Goal: Task Accomplishment & Management: Manage account settings

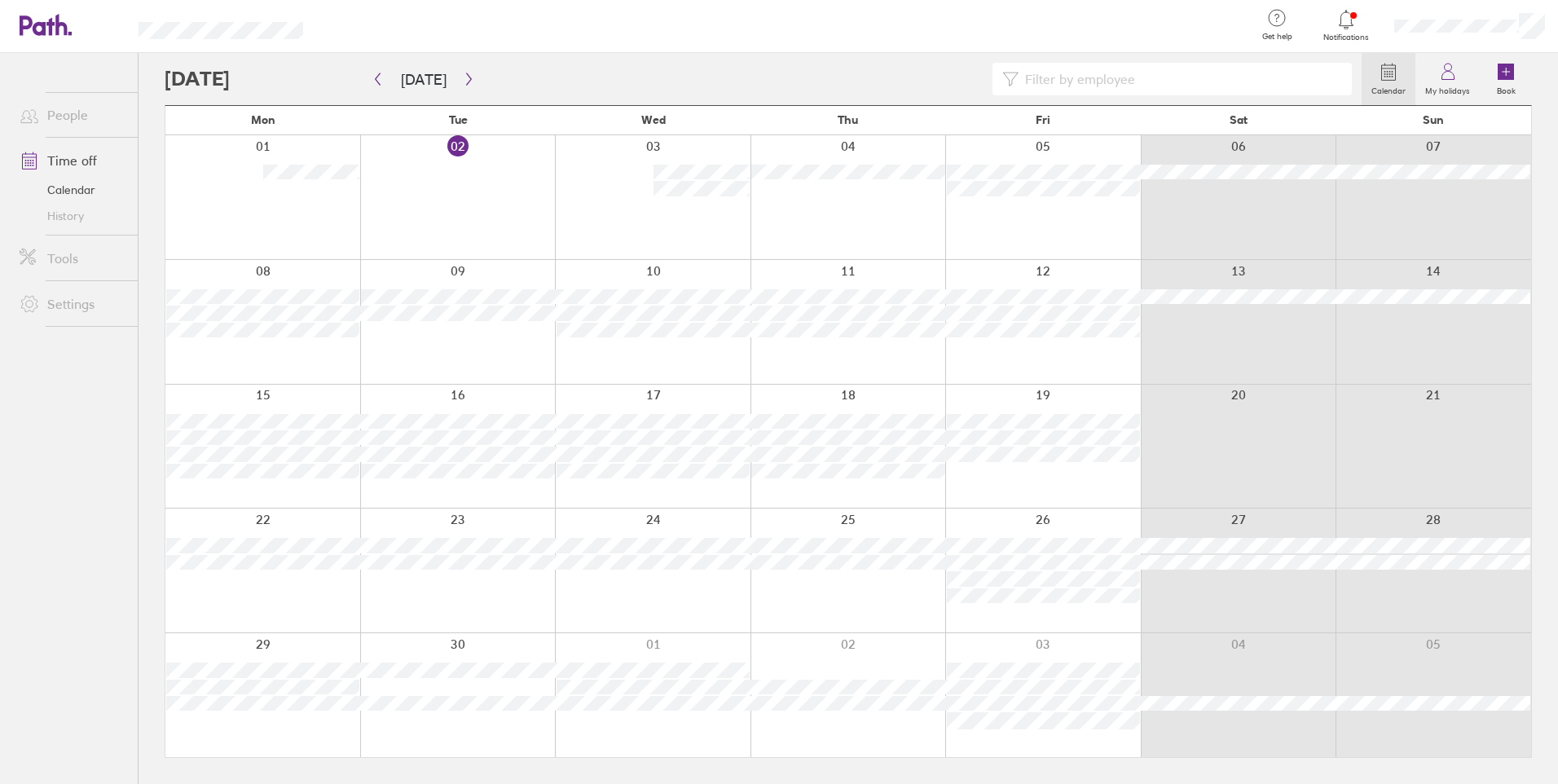
click at [1015, 202] on div "01 02 03 04 05 06 07" at bounding box center [848, 197] width 1365 height 124
click at [1442, 78] on icon at bounding box center [1447, 75] width 12 height 8
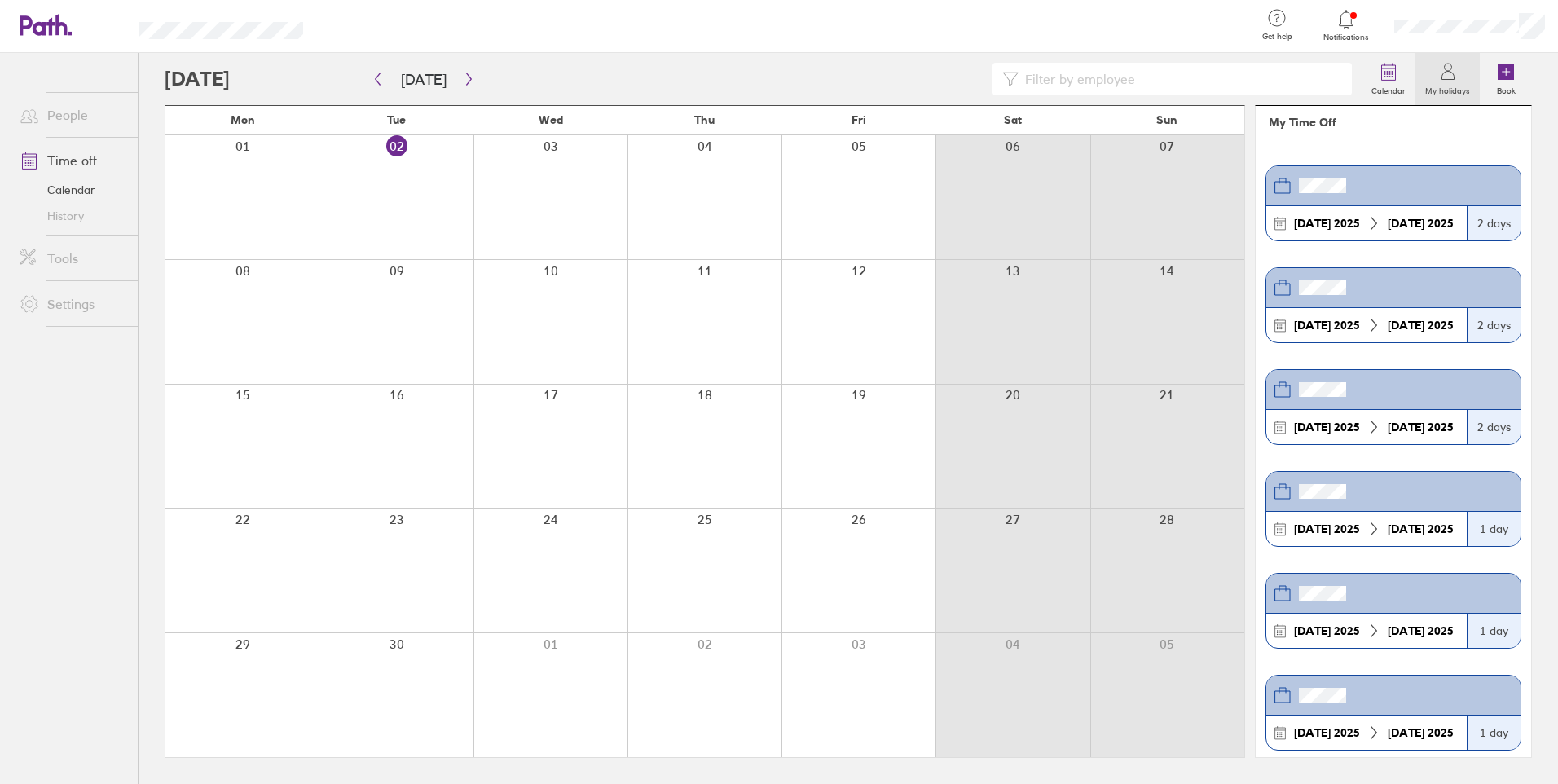
click at [71, 159] on link "Time off" at bounding box center [72, 161] width 132 height 33
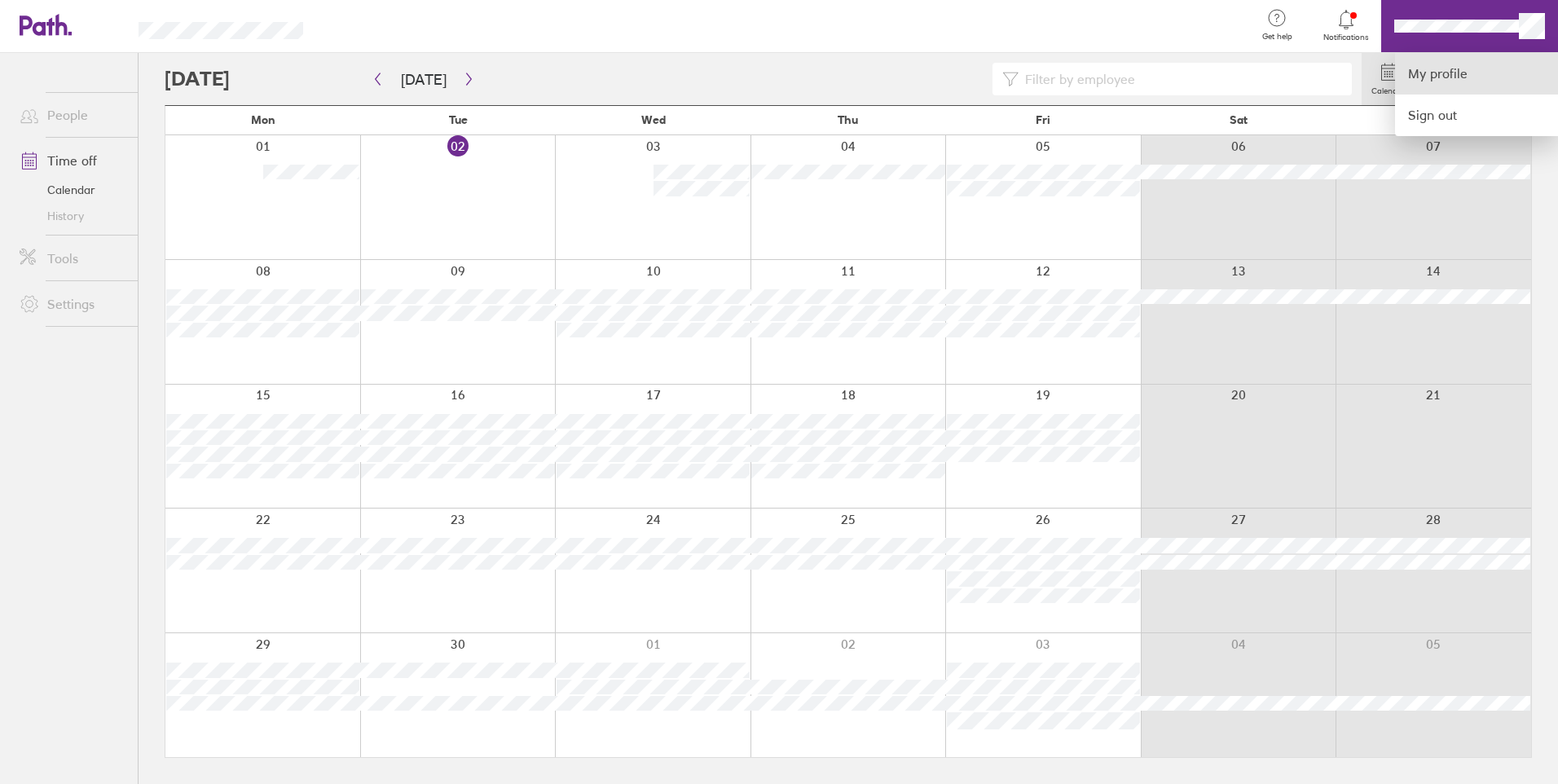
click at [1474, 71] on link "My profile" at bounding box center [1476, 74] width 163 height 41
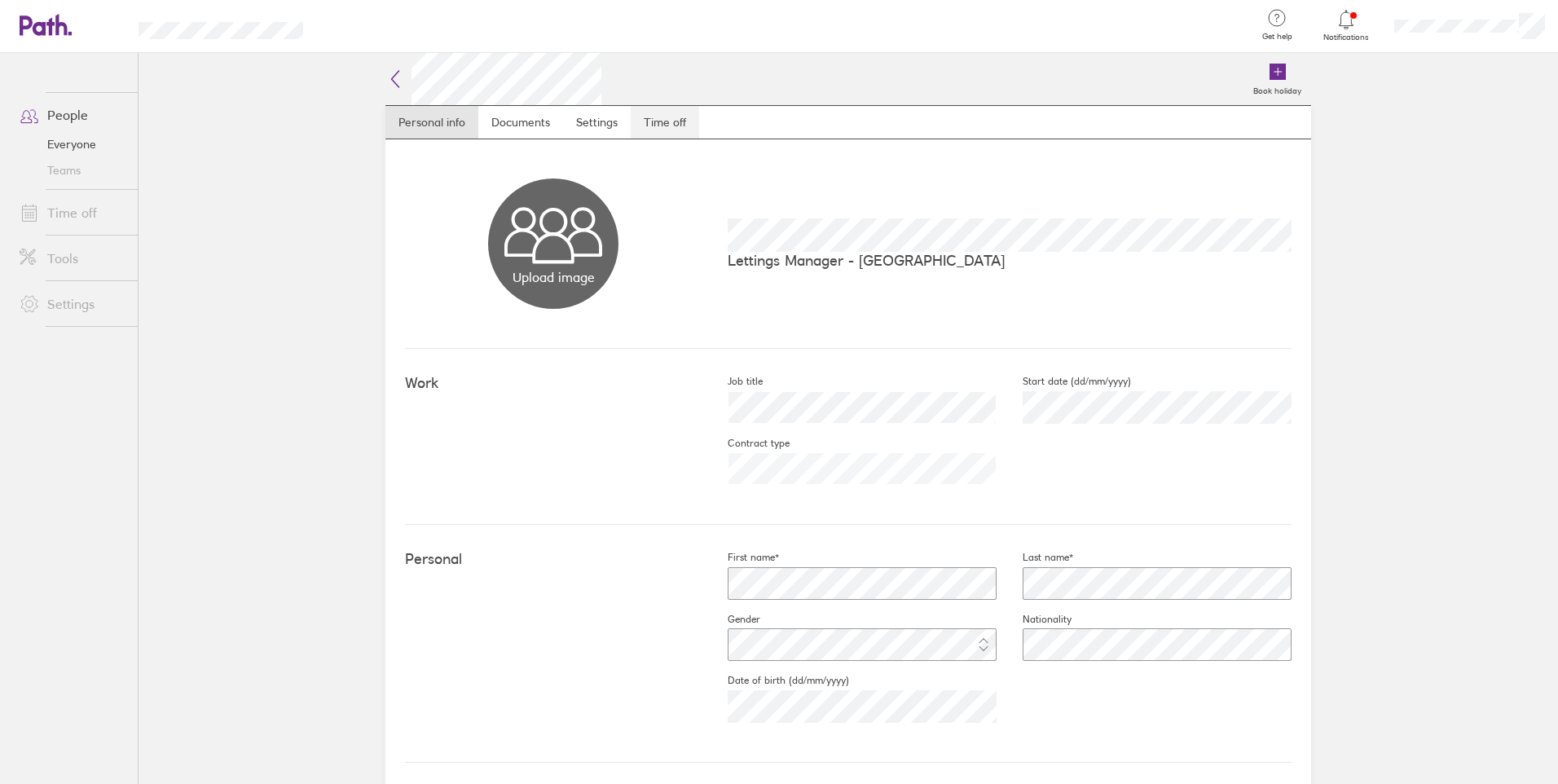
click at [662, 134] on link "Time off" at bounding box center [665, 122] width 69 height 33
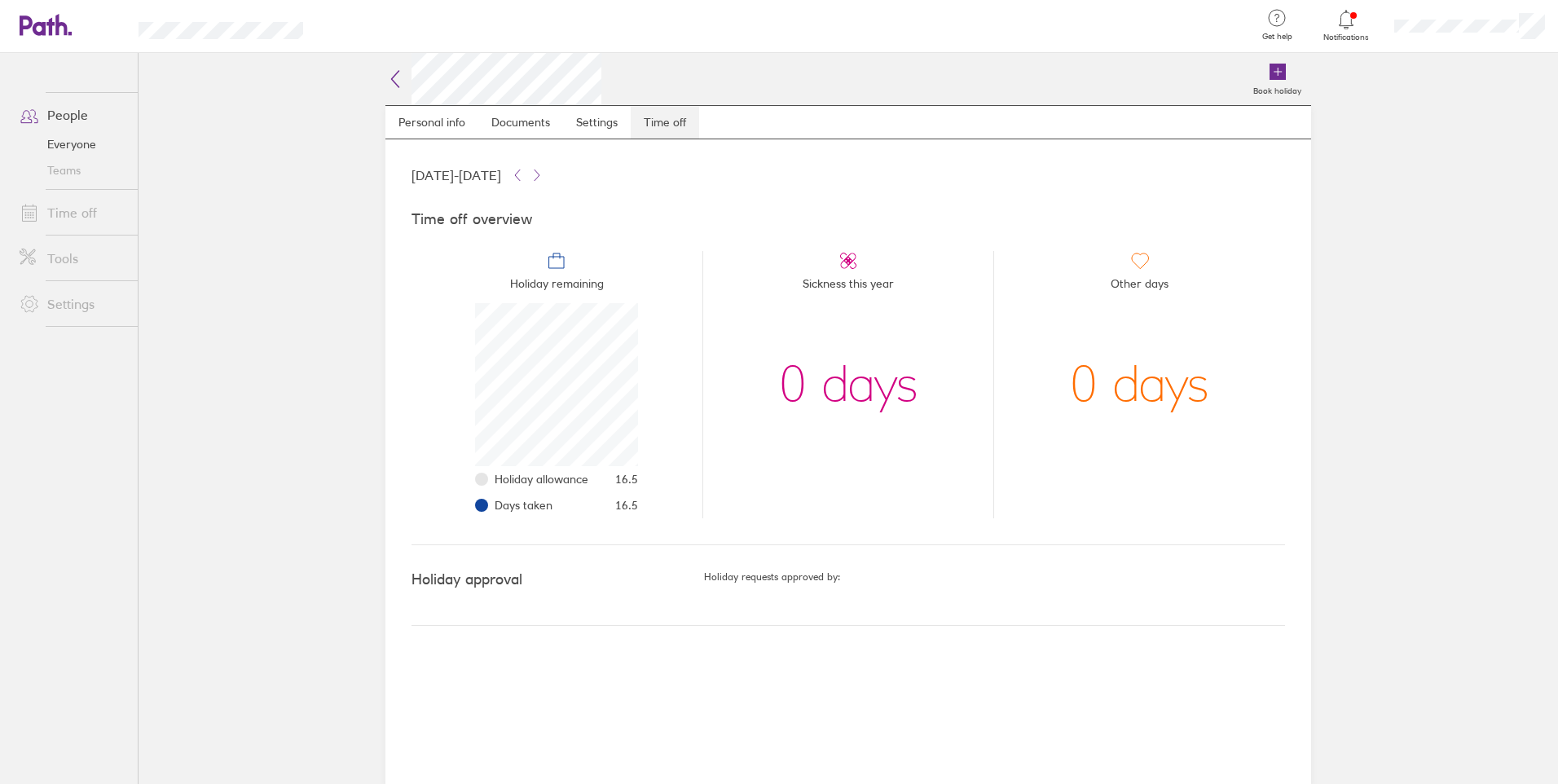
scroll to position [163, 163]
click at [74, 140] on link "Everyone" at bounding box center [72, 144] width 132 height 26
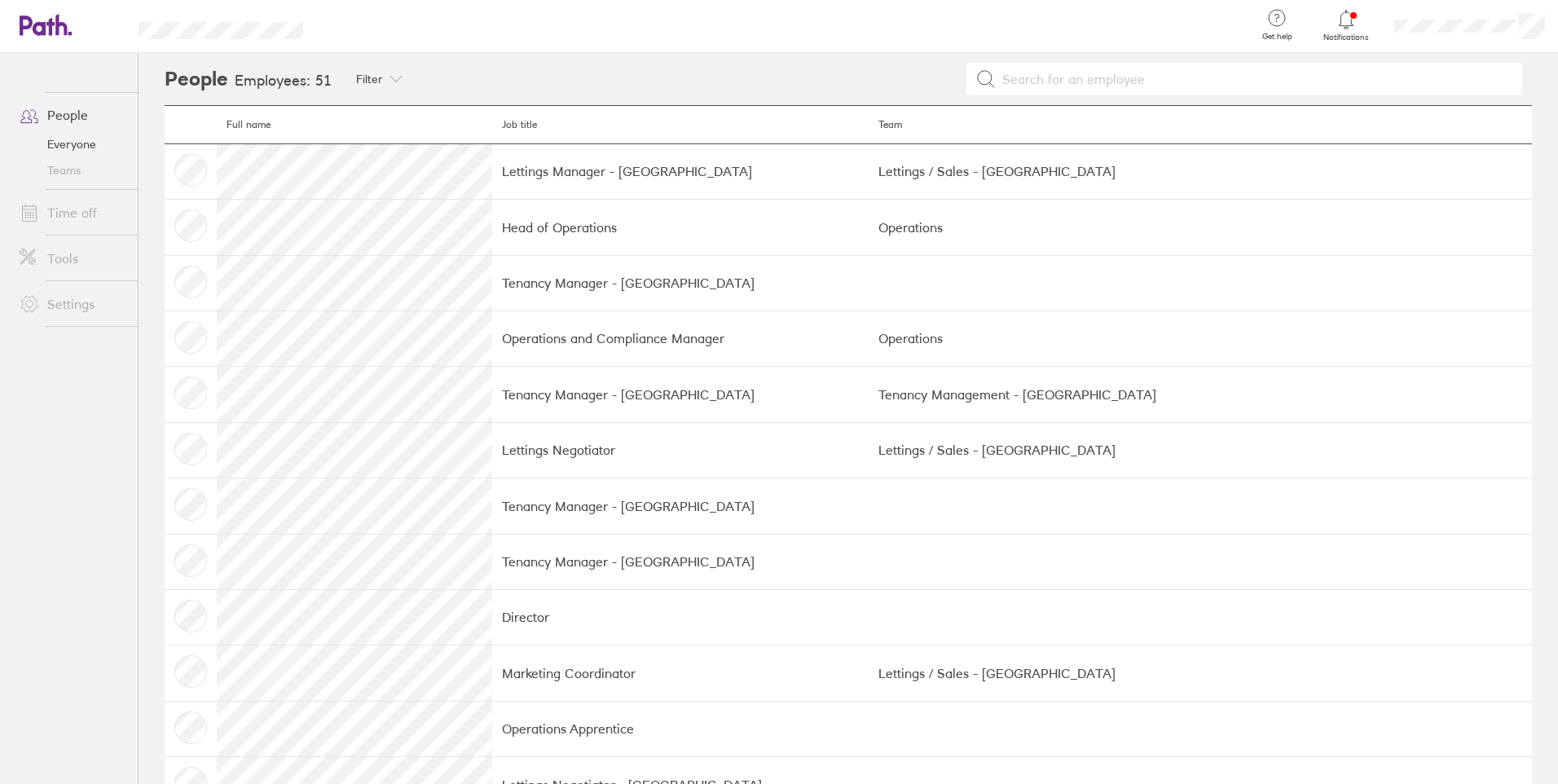
click at [52, 115] on link "People" at bounding box center [72, 115] width 132 height 33
click at [27, 32] on icon at bounding box center [46, 25] width 52 height 22
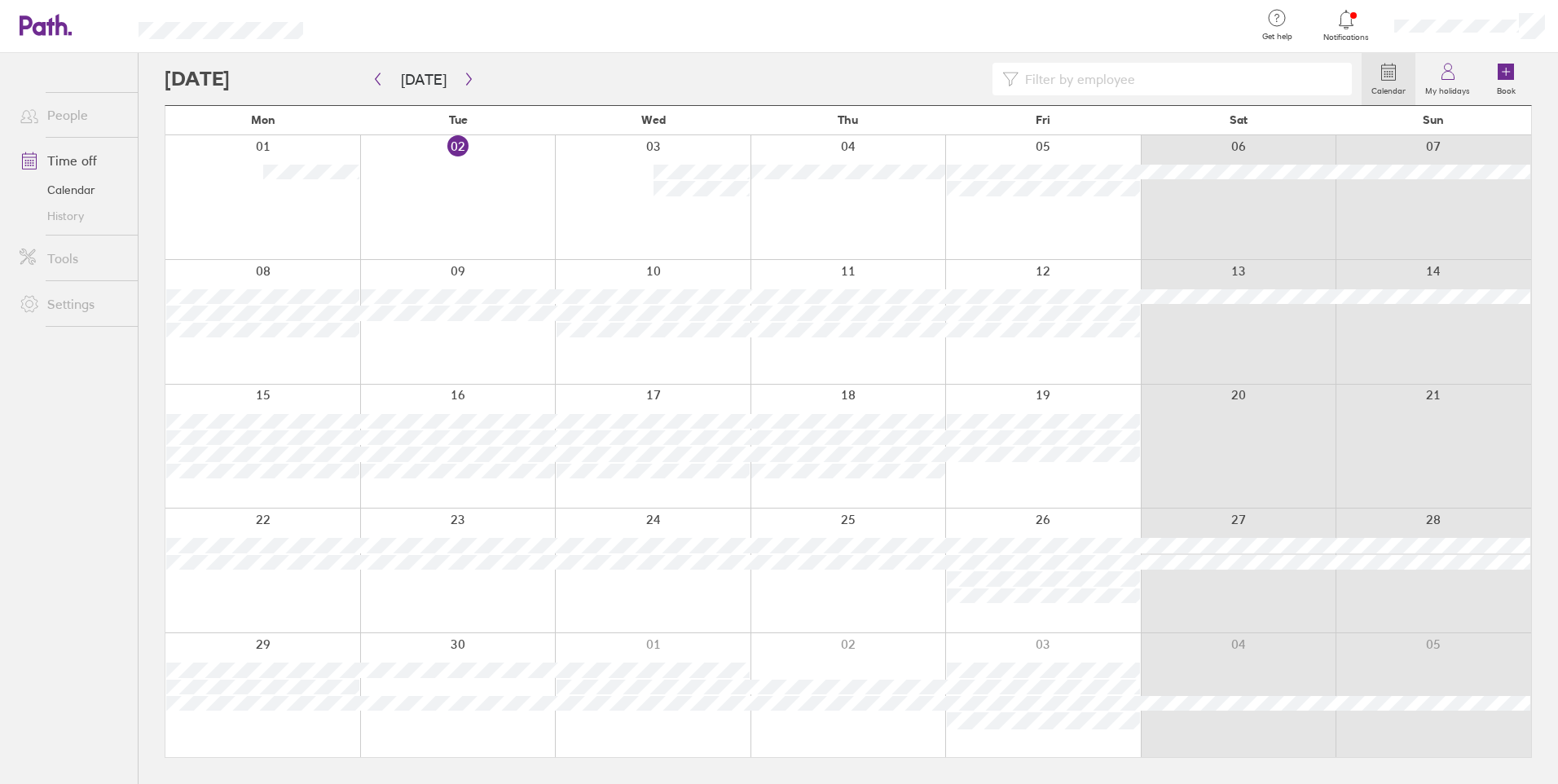
click at [473, 484] on div at bounding box center [457, 446] width 195 height 124
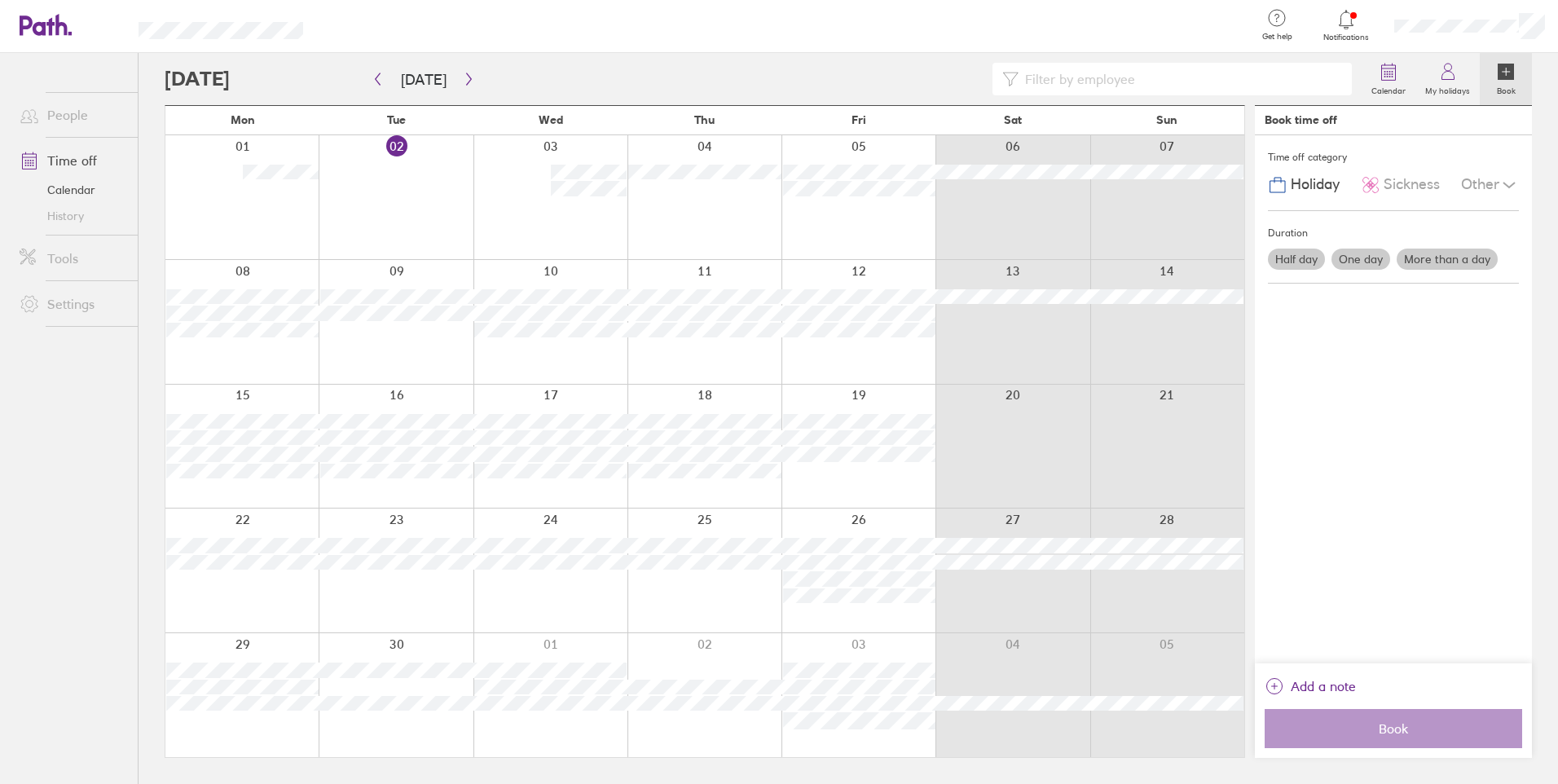
click at [1291, 260] on label "Half day" at bounding box center [1296, 259] width 57 height 21
click at [0, 0] on input "Half day" at bounding box center [0, 0] width 0 height 0
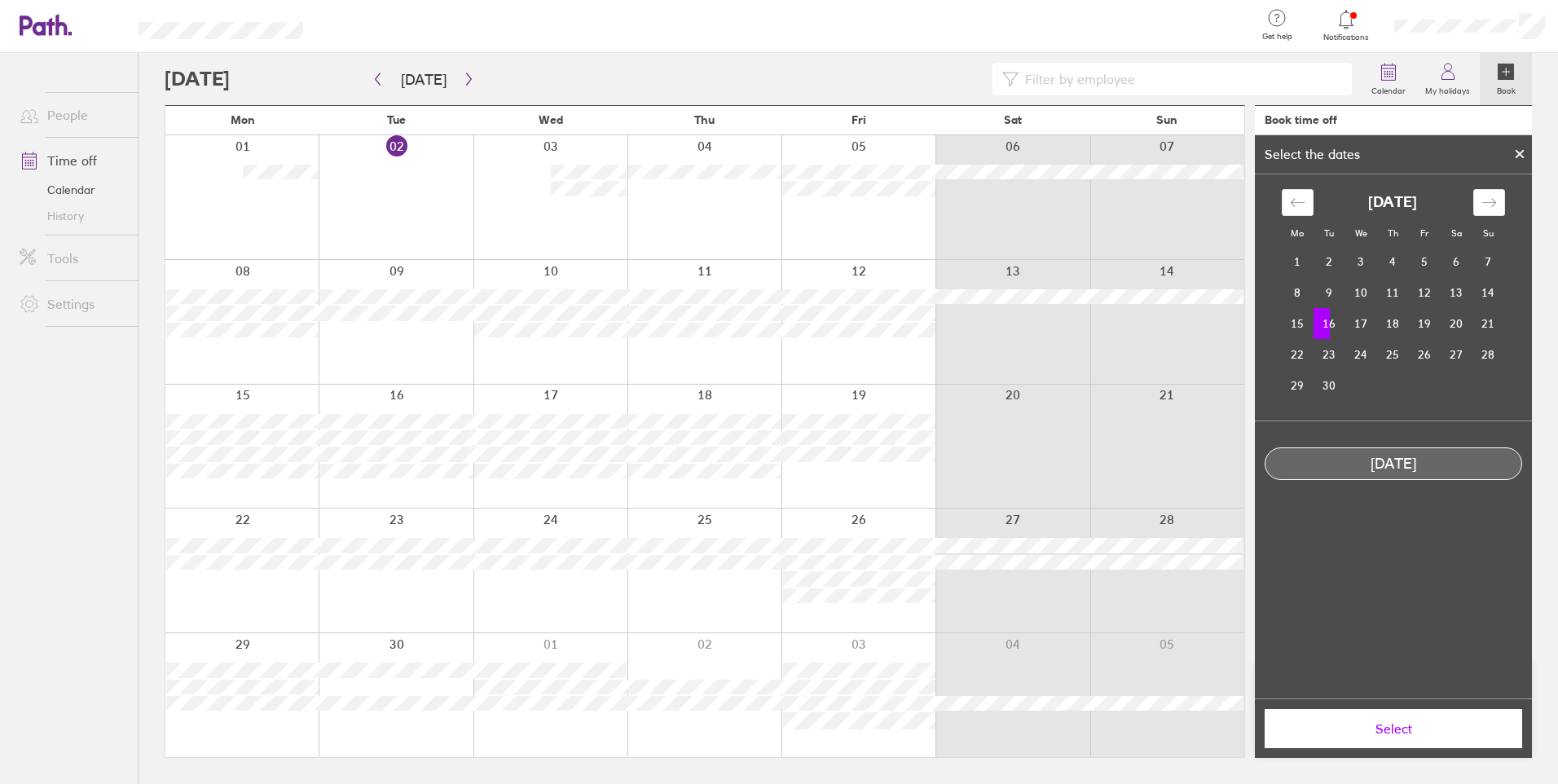
click at [1335, 319] on td "16" at bounding box center [1328, 323] width 32 height 31
click at [1370, 722] on span "Select" at bounding box center [1393, 728] width 235 height 15
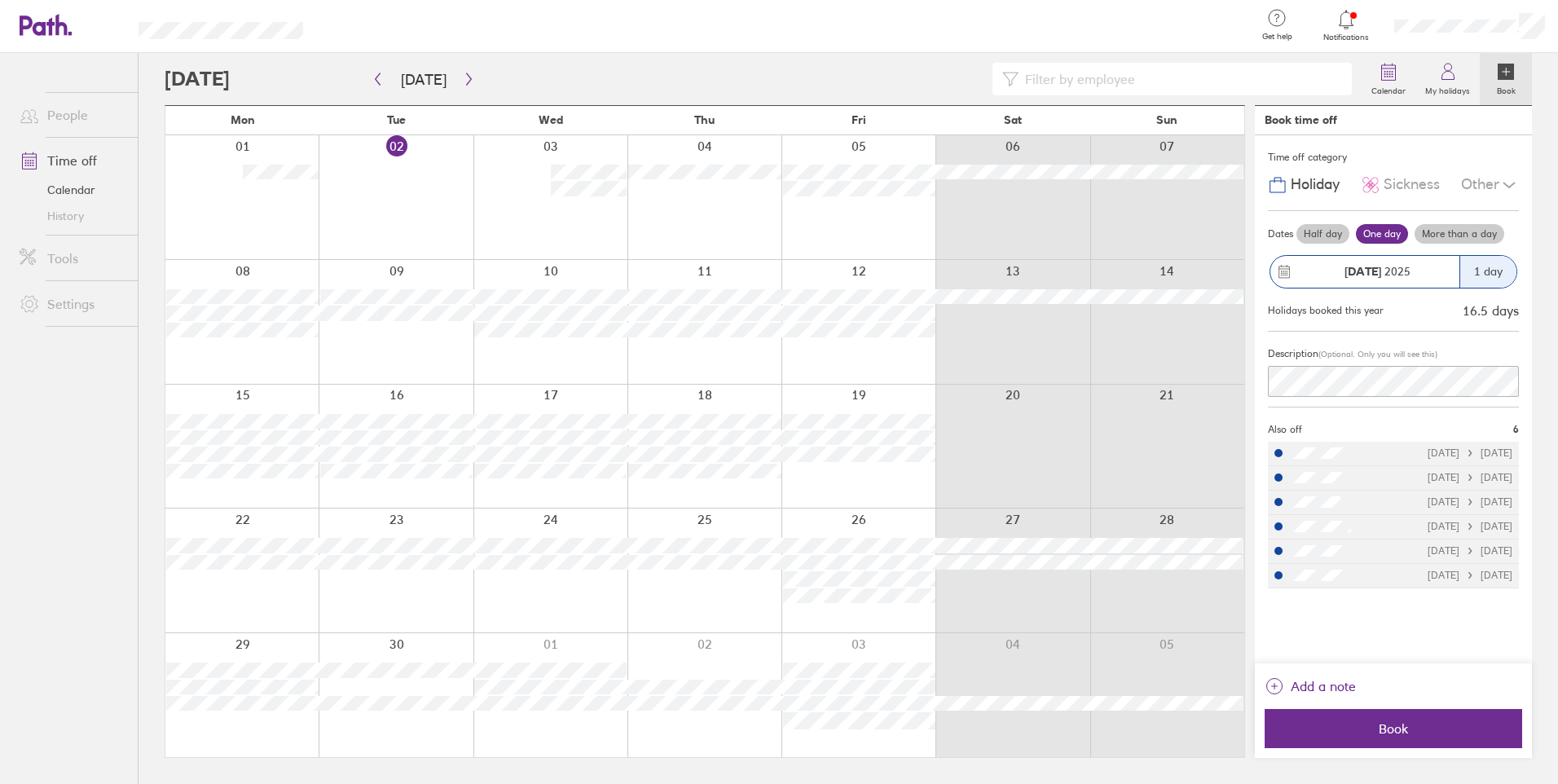
click at [1331, 237] on label "Half day" at bounding box center [1323, 234] width 53 height 20
click at [0, 0] on input "Half day" at bounding box center [0, 0] width 0 height 0
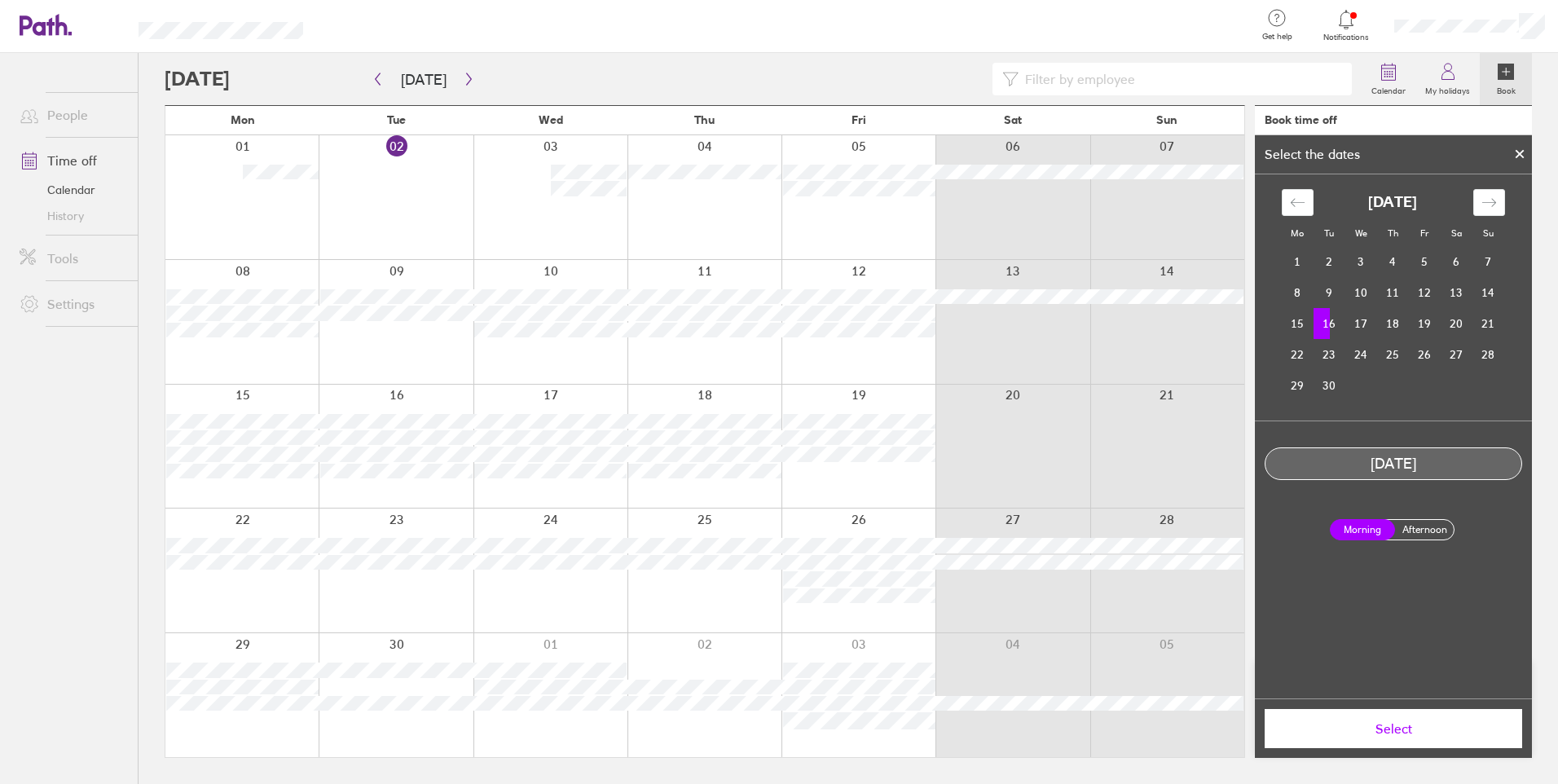
click at [1320, 323] on td "16" at bounding box center [1328, 323] width 32 height 31
click at [1415, 530] on label "Afternoon" at bounding box center [1424, 530] width 65 height 20
click at [0, 0] on input "Afternoon" at bounding box center [0, 0] width 0 height 0
click at [1377, 719] on button "Select" at bounding box center [1393, 727] width 257 height 39
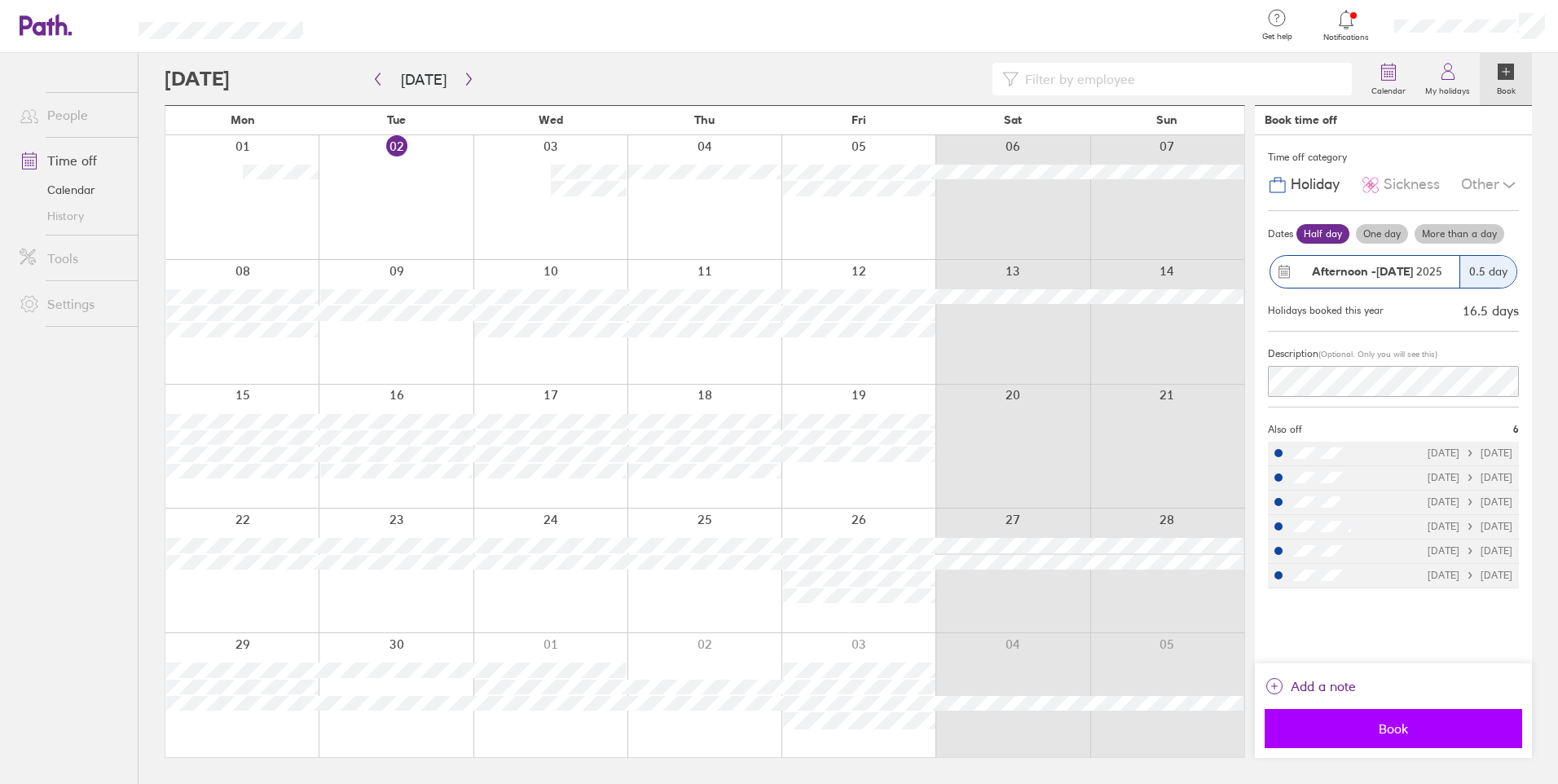
click at [1383, 722] on span "Book" at bounding box center [1393, 728] width 235 height 15
